Goal: Information Seeking & Learning: Learn about a topic

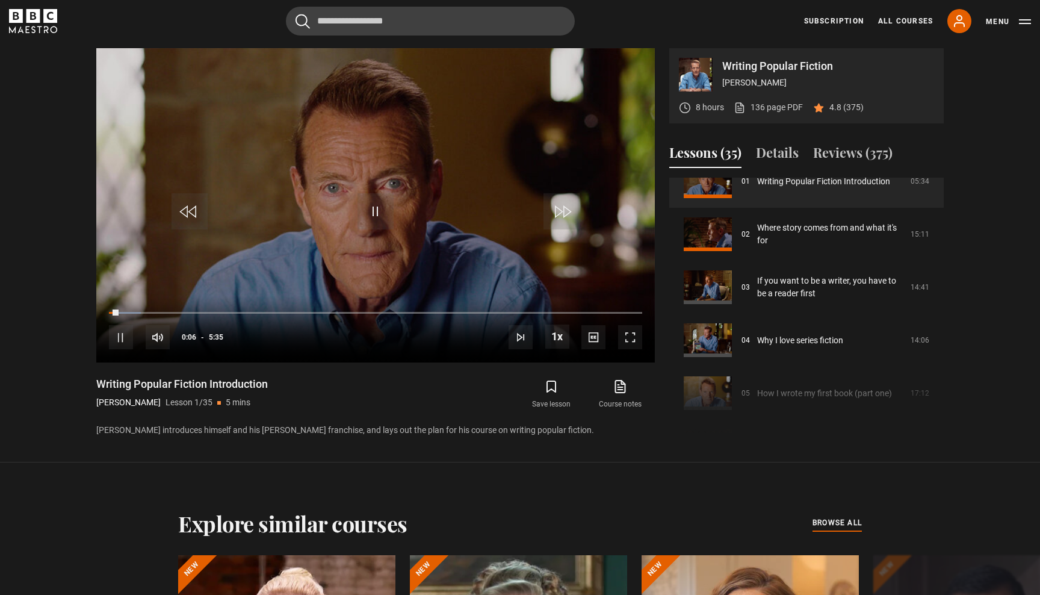
scroll to position [96, 0]
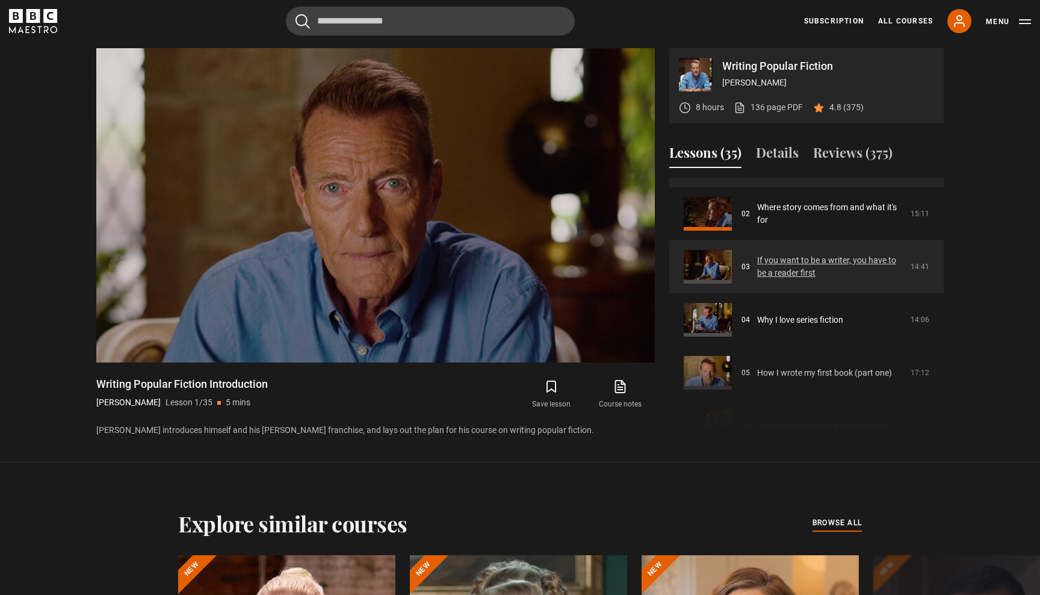
click at [768, 257] on link "If you want to be a writer, you have to be a reader first" at bounding box center [830, 266] width 146 height 25
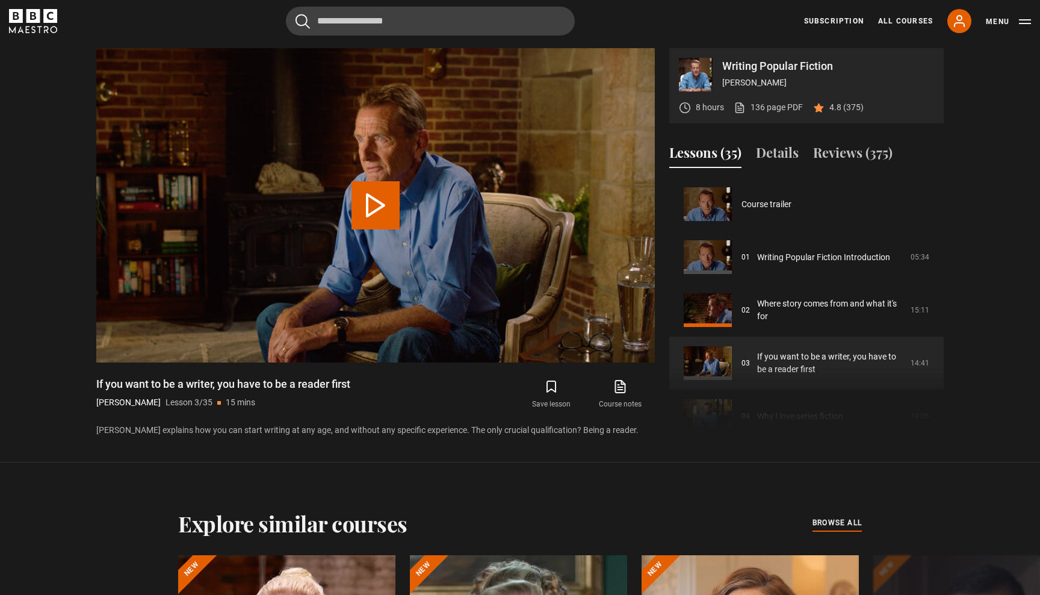
scroll to position [106, 0]
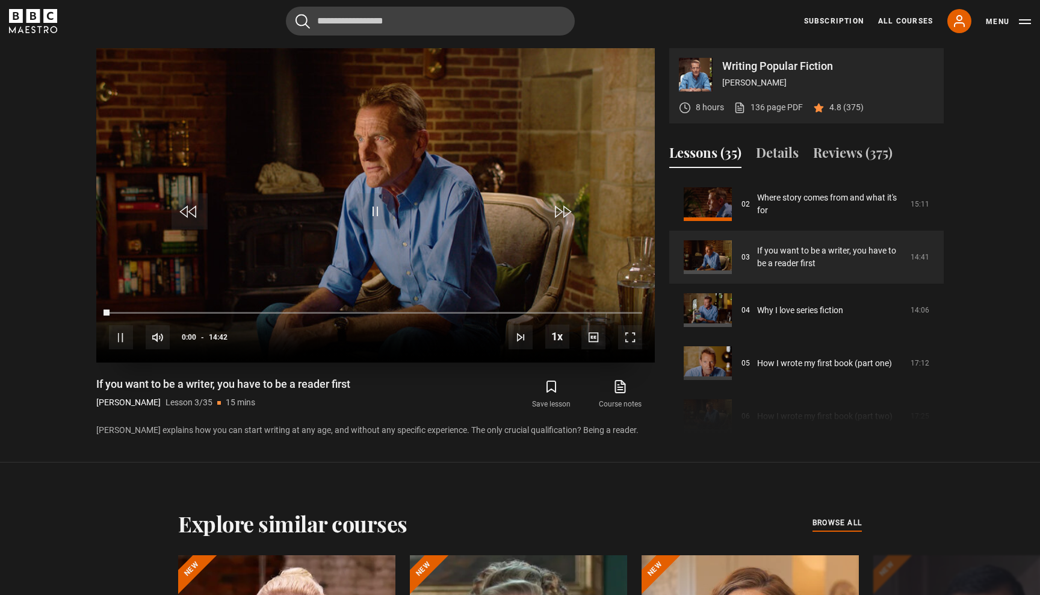
click at [631, 336] on span "Video Player" at bounding box center [630, 337] width 24 height 24
click at [616, 312] on div "13:59" at bounding box center [617, 312] width 2 height 4
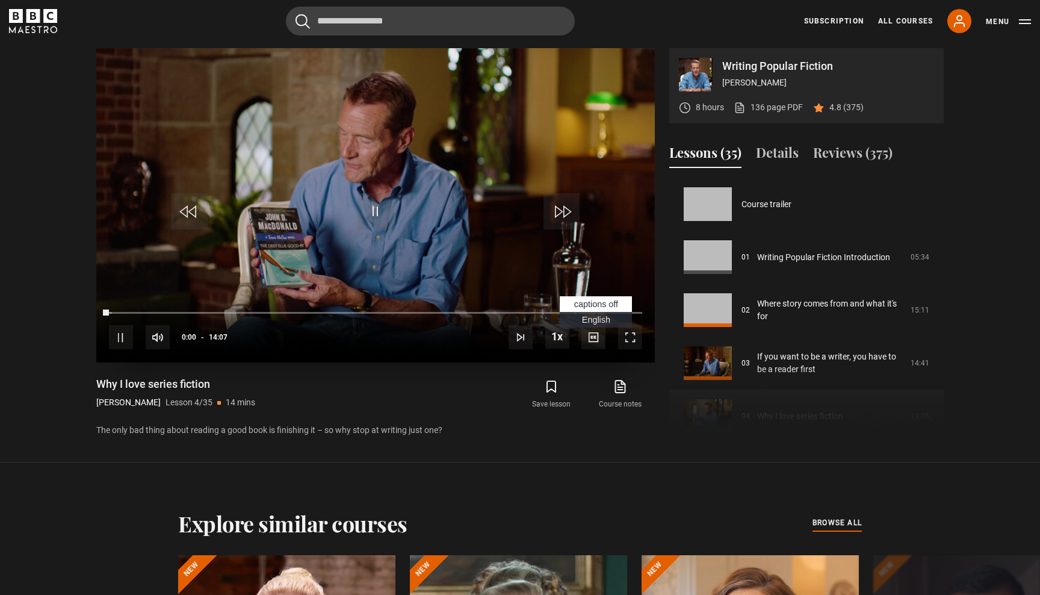
scroll to position [159, 0]
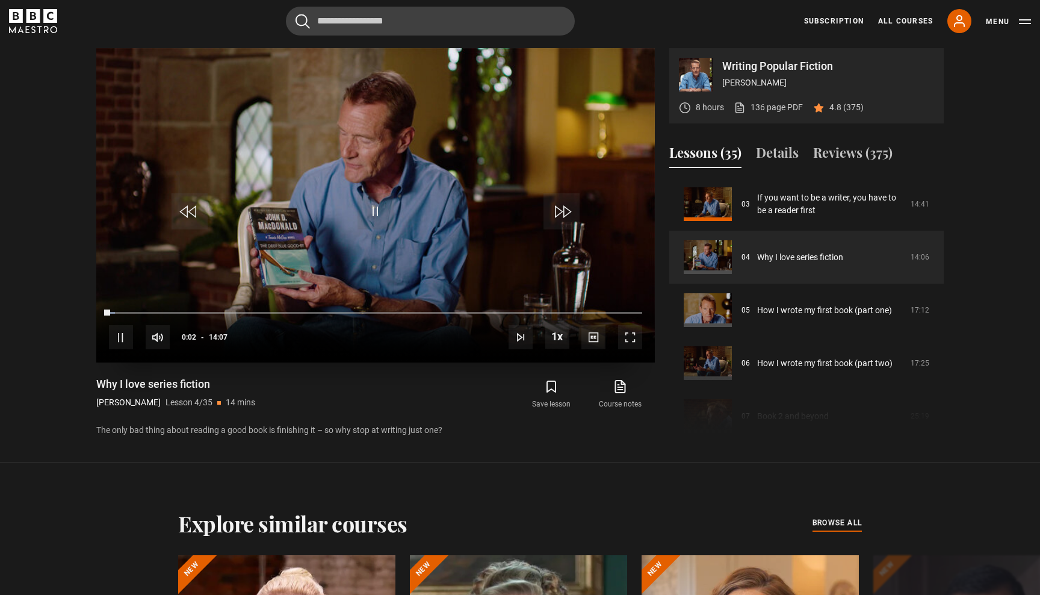
click at [628, 341] on span "Video Player" at bounding box center [630, 337] width 24 height 24
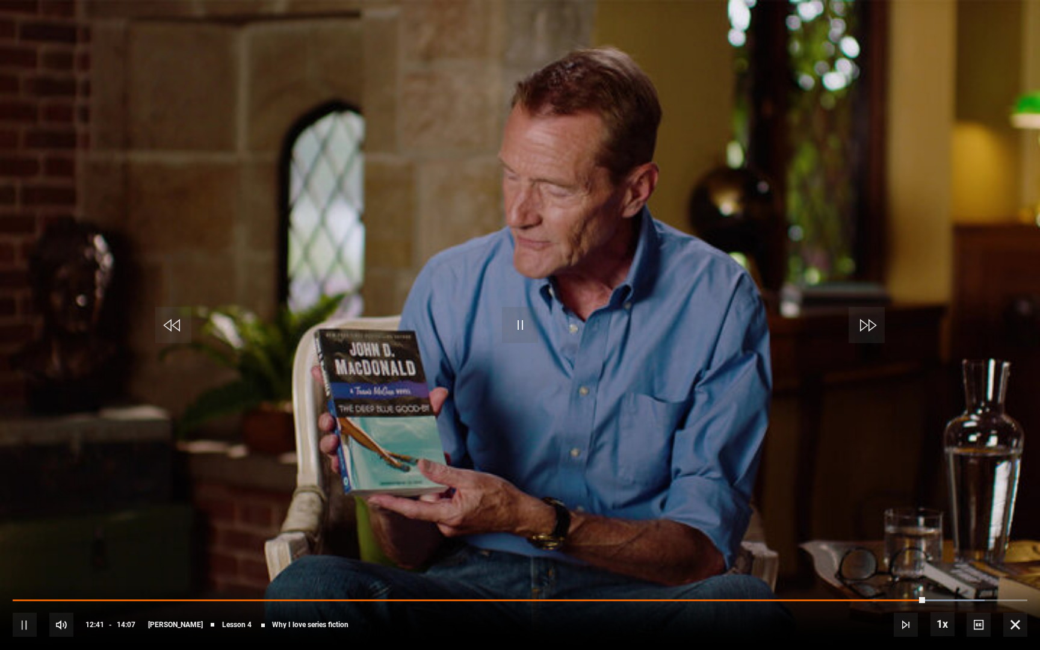
click at [23, 594] on span "Video Player" at bounding box center [25, 625] width 24 height 24
click at [520, 329] on span "Video Player" at bounding box center [520, 325] width 36 height 36
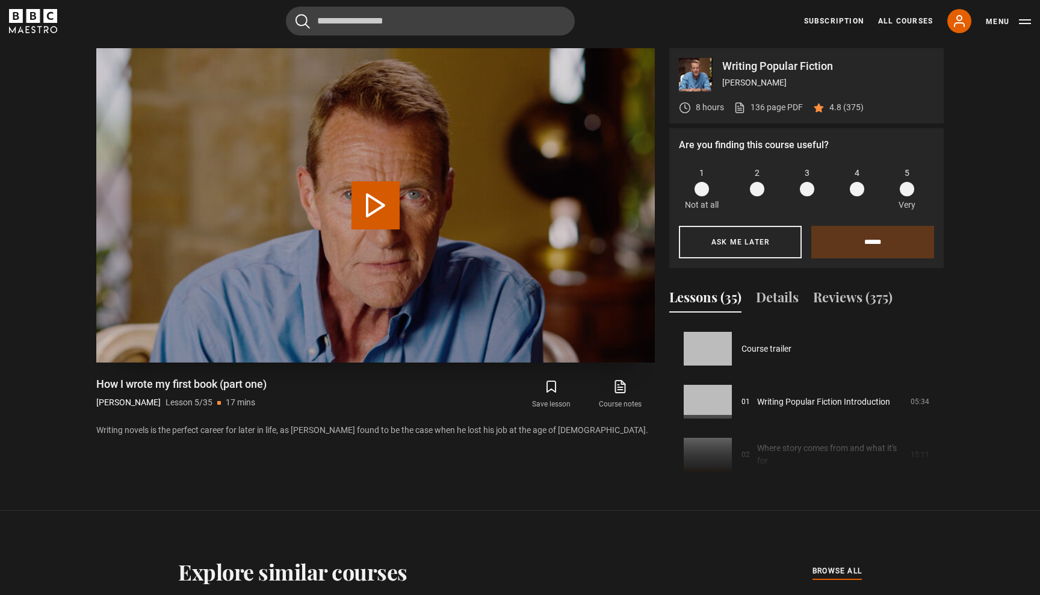
scroll to position [212, 0]
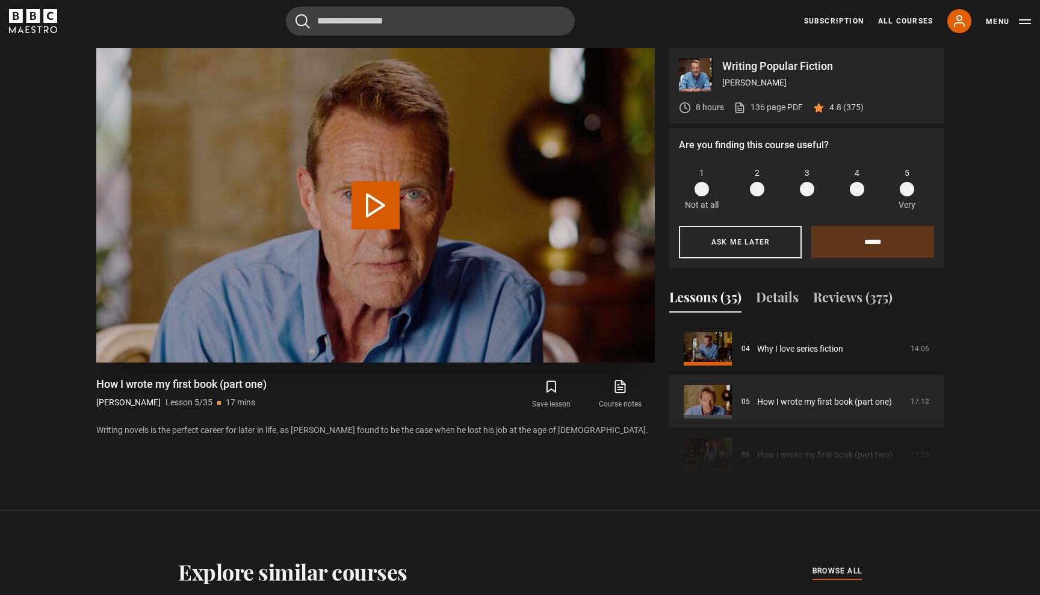
click at [377, 198] on button "Play Lesson How I wrote my first book (part one)" at bounding box center [375, 205] width 48 height 48
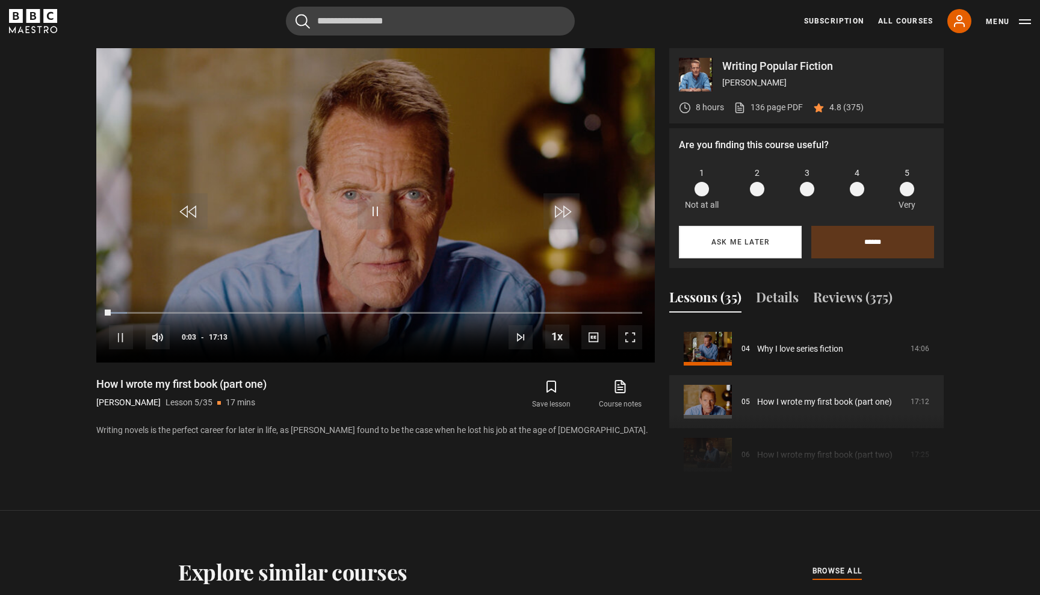
click at [733, 244] on button "Ask me later" at bounding box center [740, 242] width 123 height 32
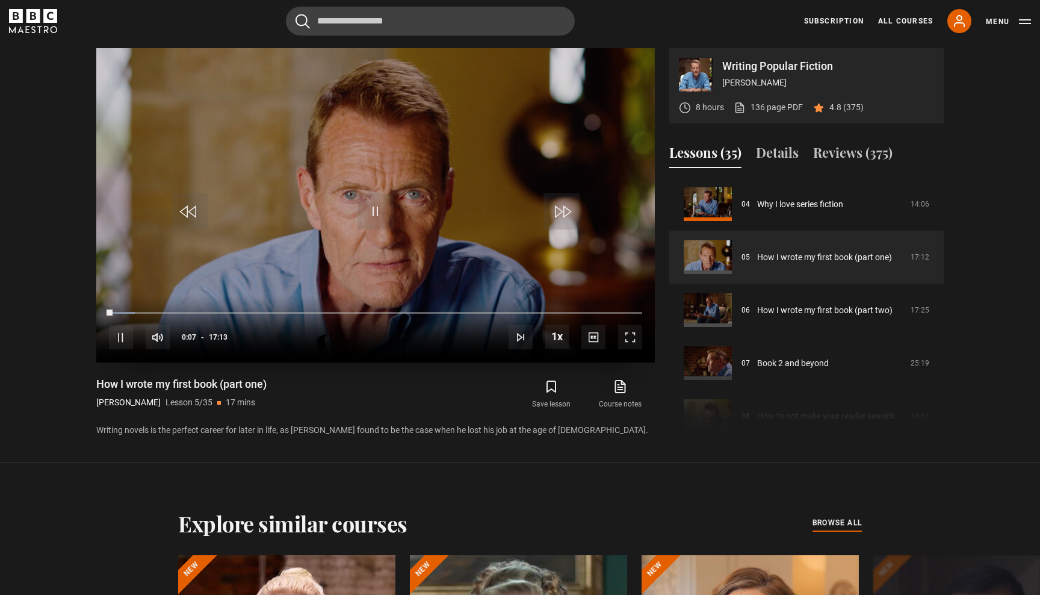
click at [623, 338] on span "Video Player" at bounding box center [630, 337] width 24 height 24
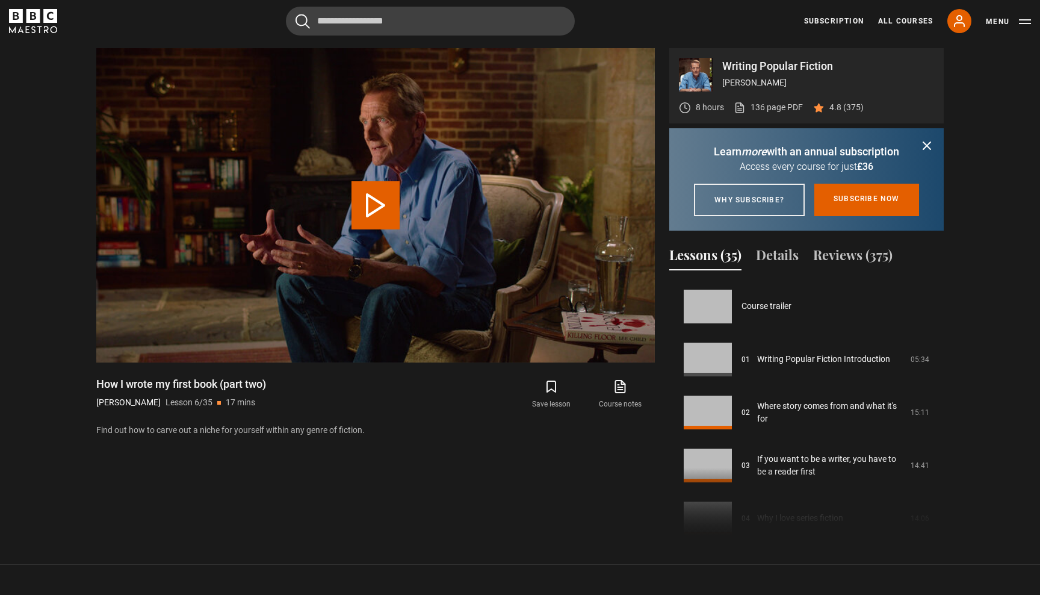
scroll to position [265, 0]
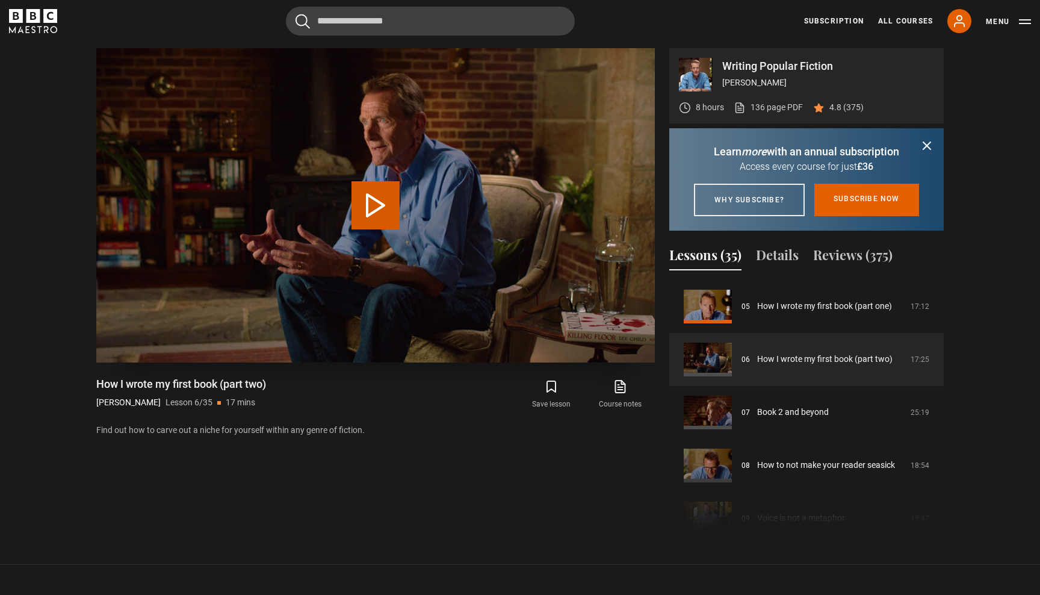
click at [370, 204] on button "Play Lesson How I wrote my first book (part two)" at bounding box center [375, 205] width 48 height 48
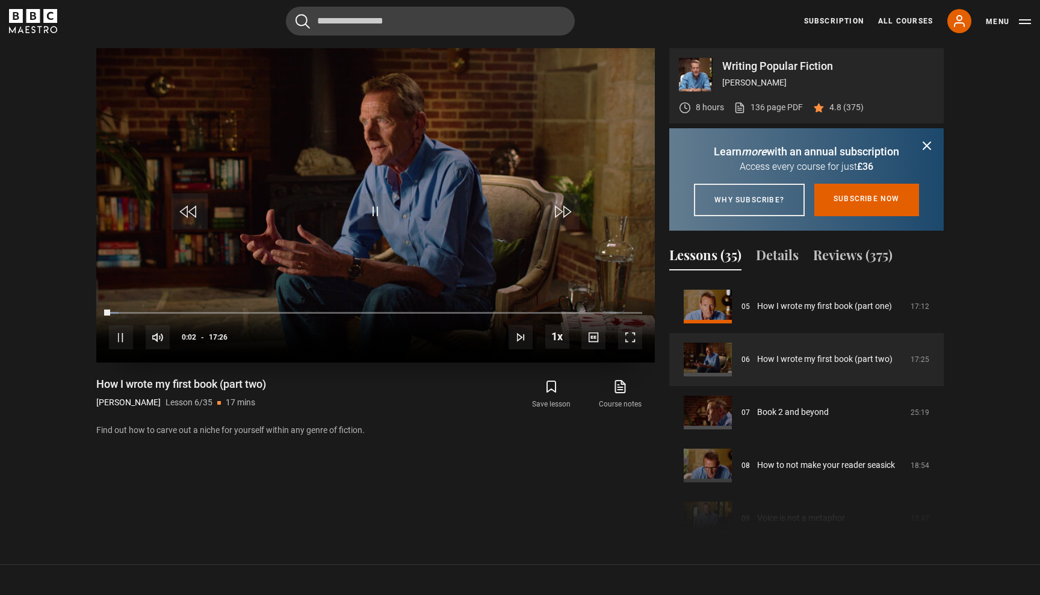
click at [625, 336] on span "Video Player" at bounding box center [630, 337] width 24 height 24
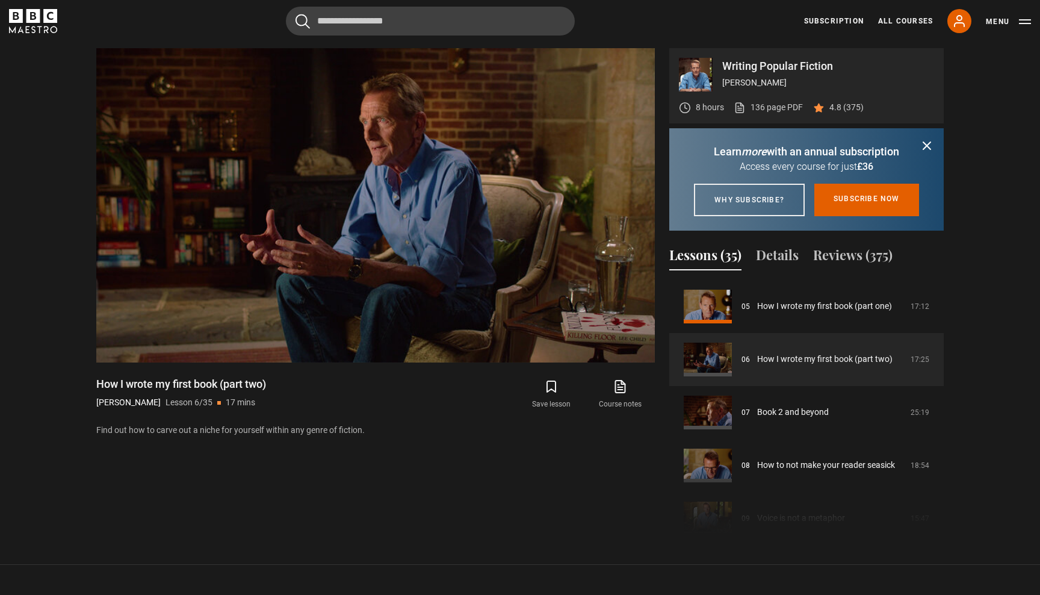
click at [928, 143] on icon "submit" at bounding box center [926, 145] width 14 height 14
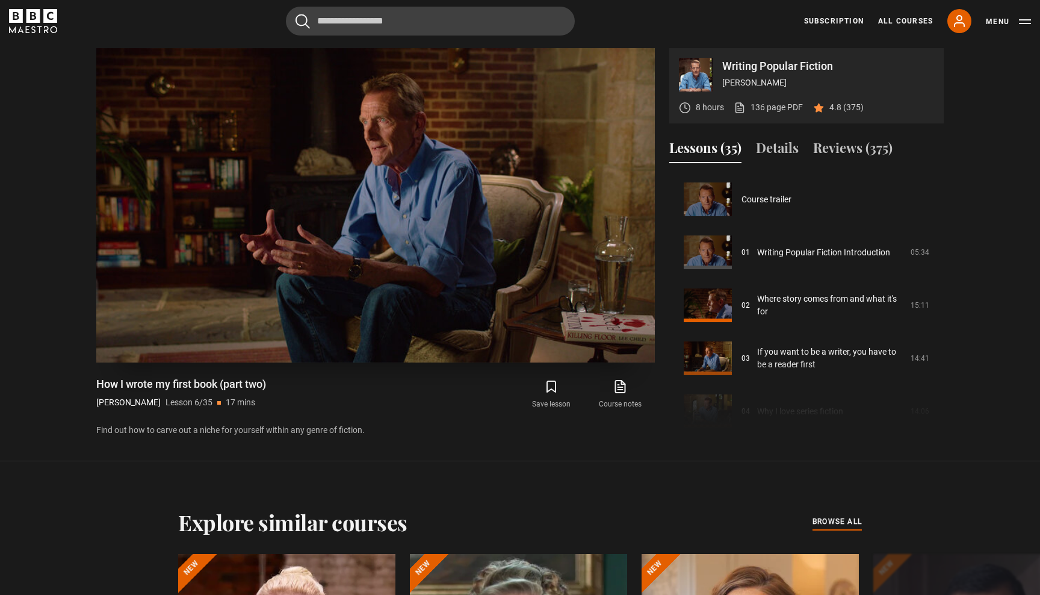
scroll to position [0, 0]
click at [768, 111] on link "136 page PDF (opens in new tab)" at bounding box center [767, 107] width 69 height 13
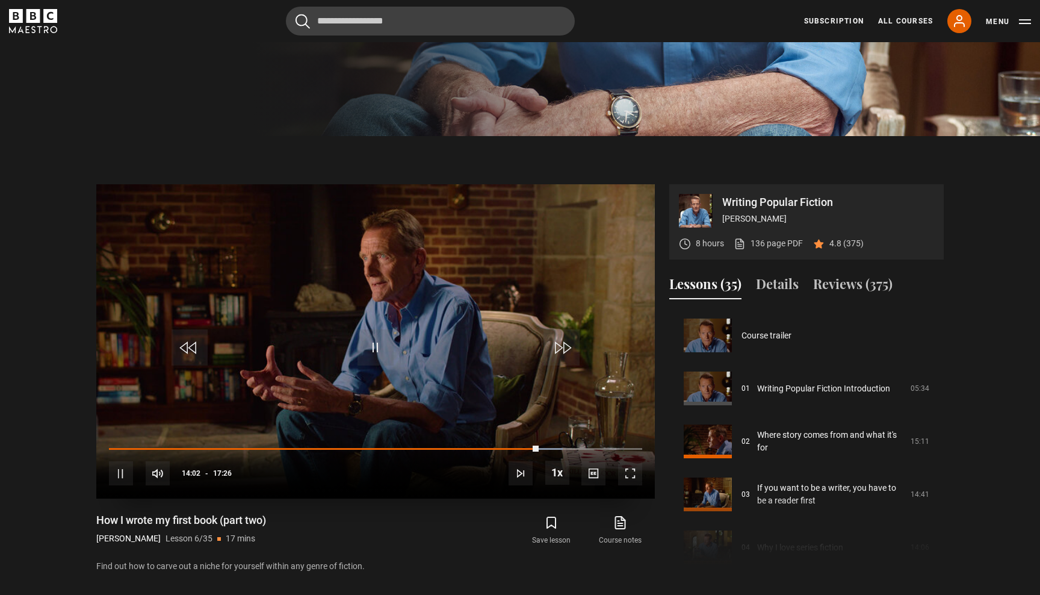
scroll to position [474, 0]
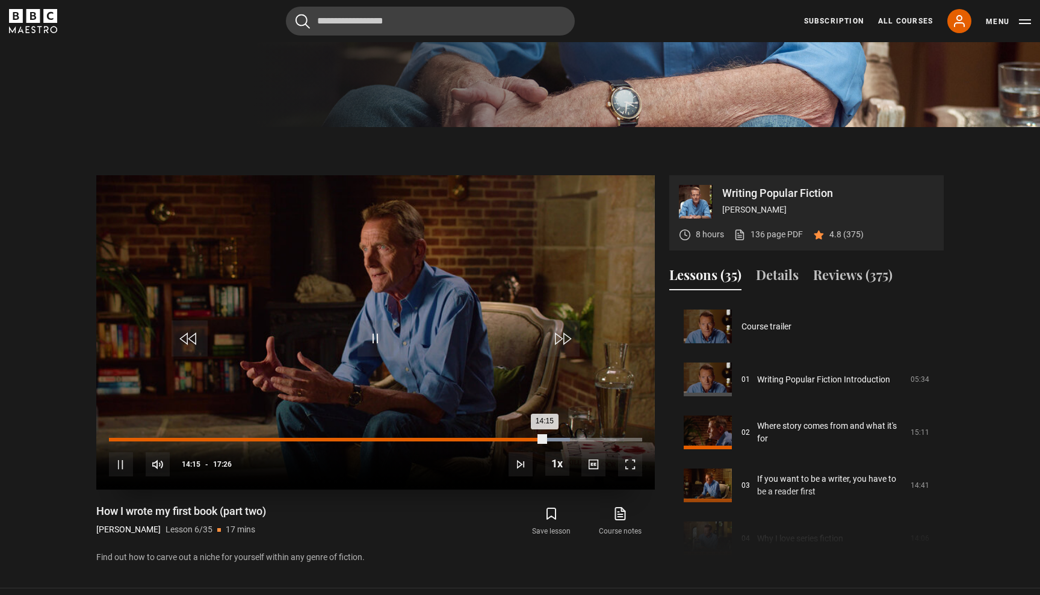
click at [523, 440] on div "13:33" at bounding box center [524, 439] width 2 height 4
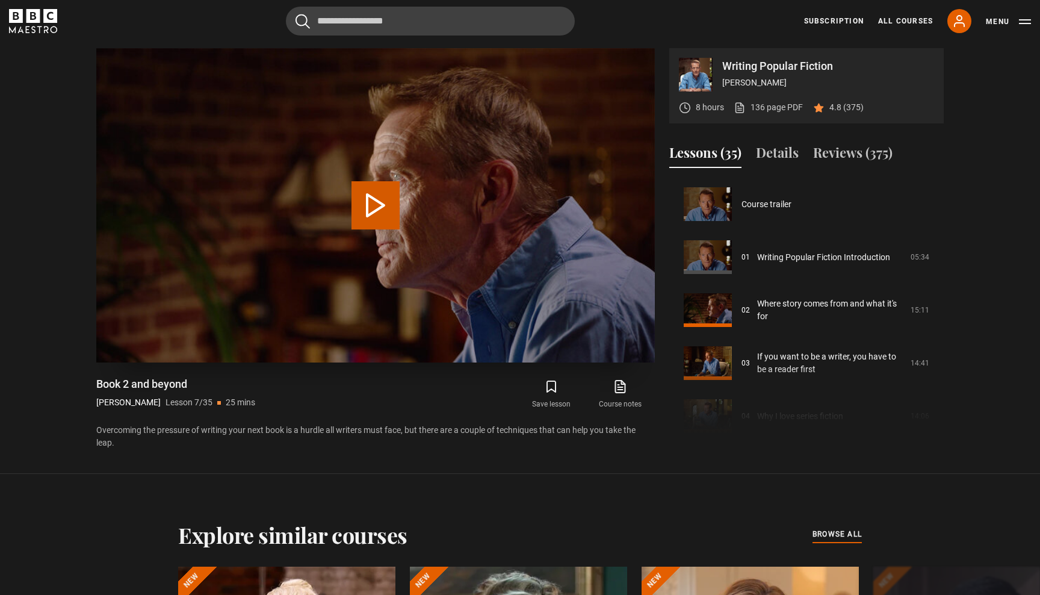
scroll to position [318, 0]
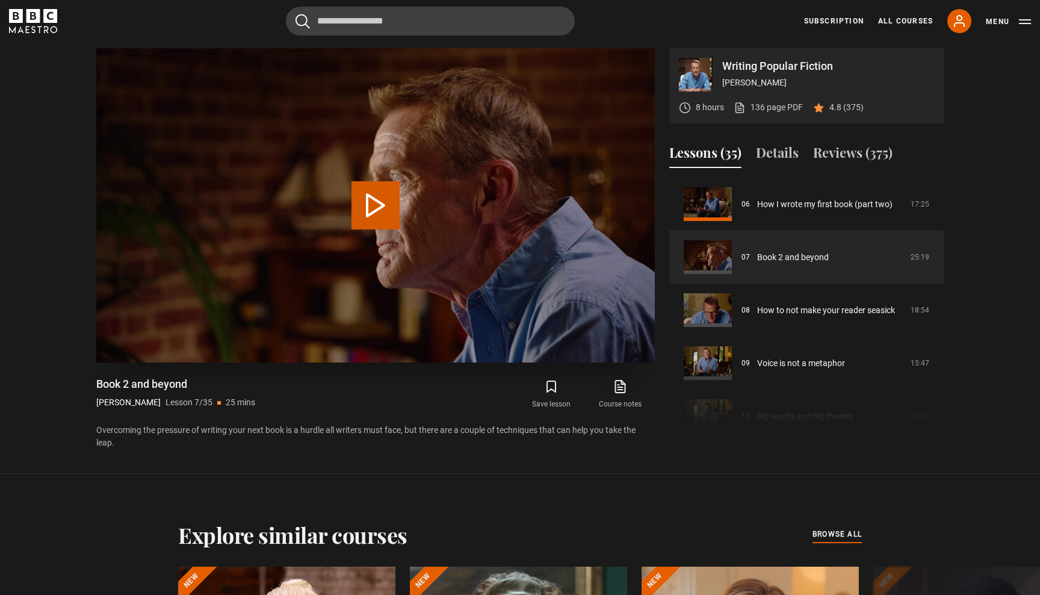
click at [378, 210] on button "Play Lesson Book 2 and beyond" at bounding box center [375, 205] width 48 height 48
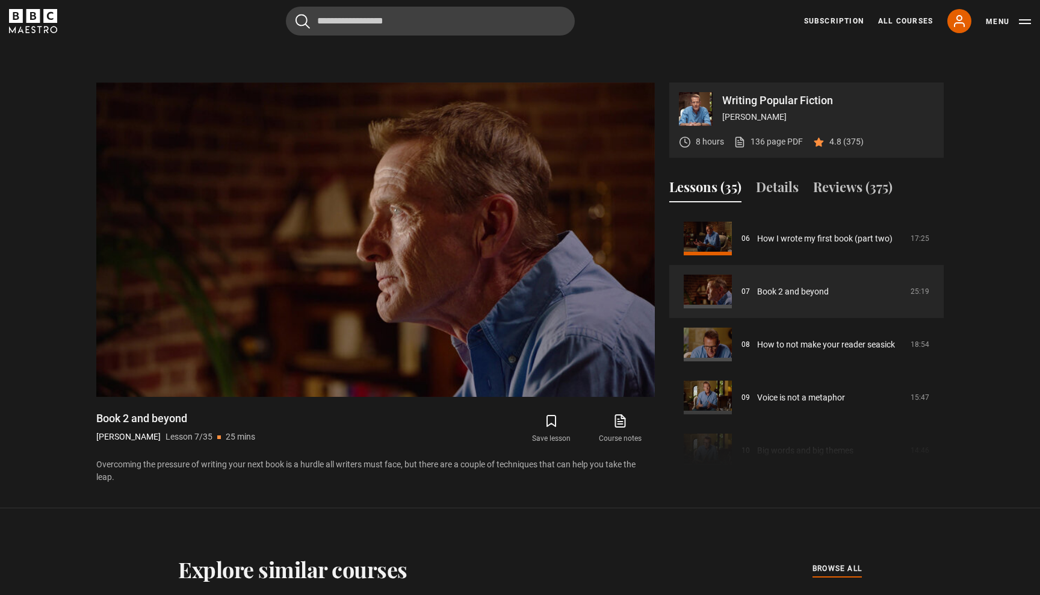
scroll to position [551, 0]
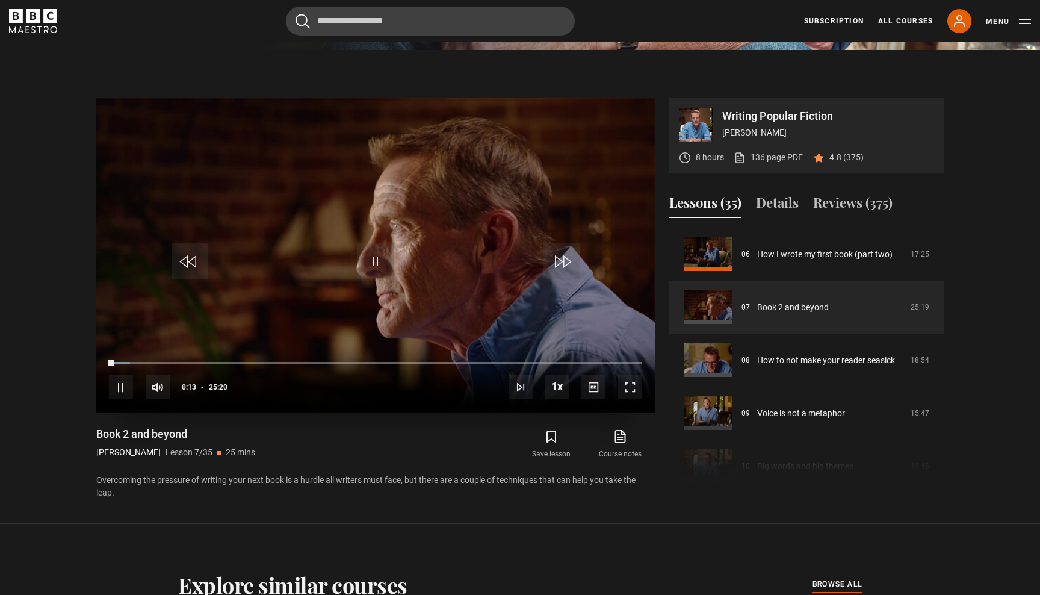
click at [633, 389] on span "Video Player" at bounding box center [630, 387] width 24 height 24
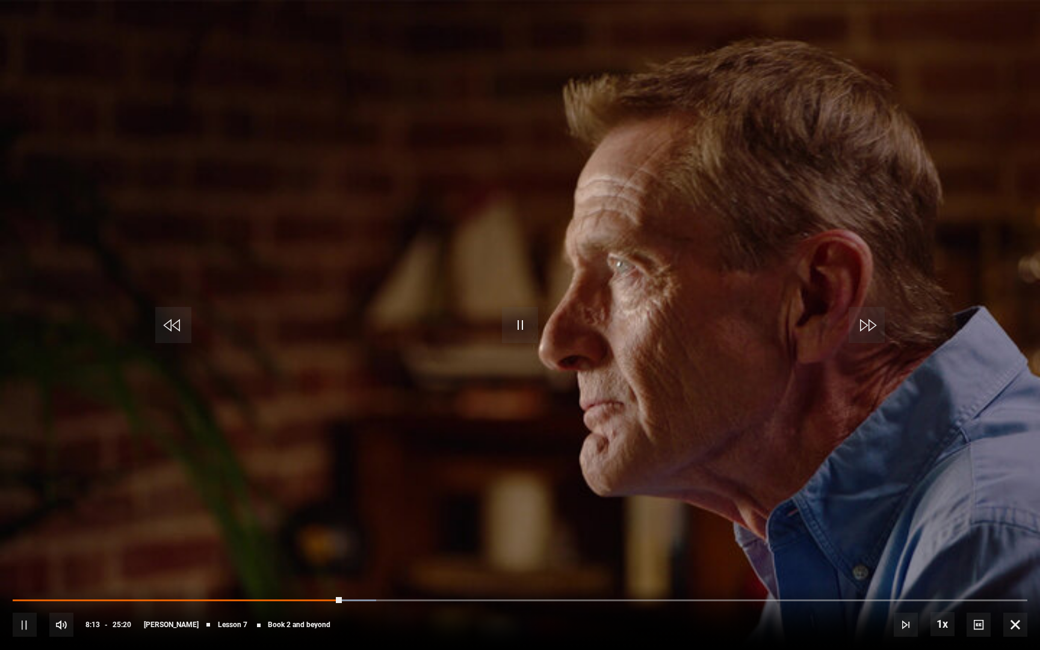
click at [21, 594] on span "Video Player" at bounding box center [25, 625] width 24 height 24
click at [525, 326] on span "Video Player" at bounding box center [520, 325] width 36 height 36
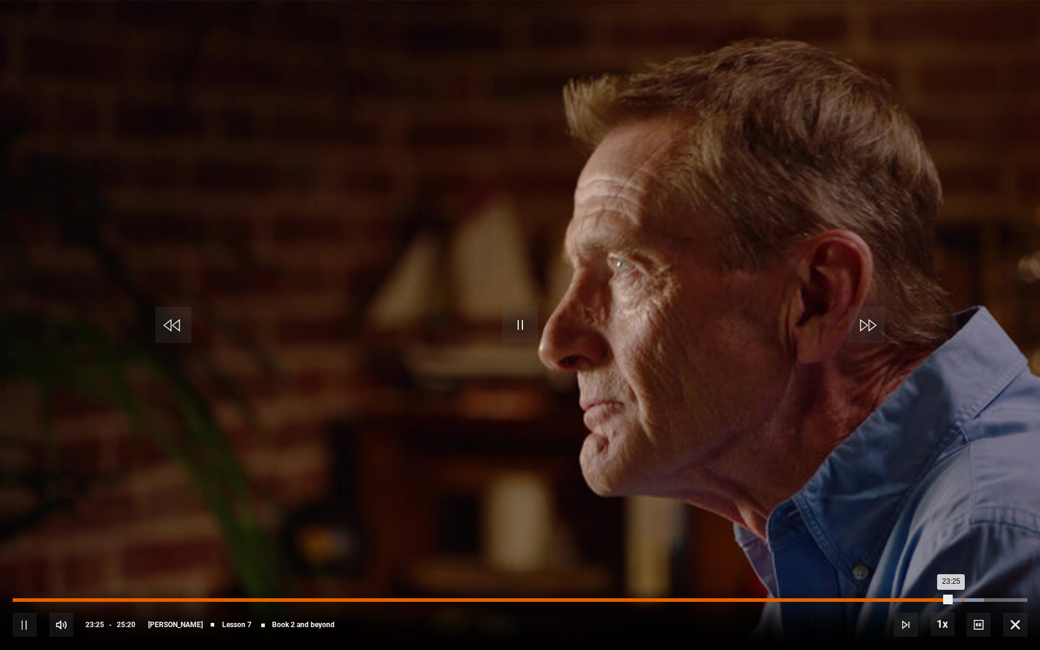
click at [962, 594] on div "23:41" at bounding box center [963, 600] width 2 height 4
